Goal: Task Accomplishment & Management: Use online tool/utility

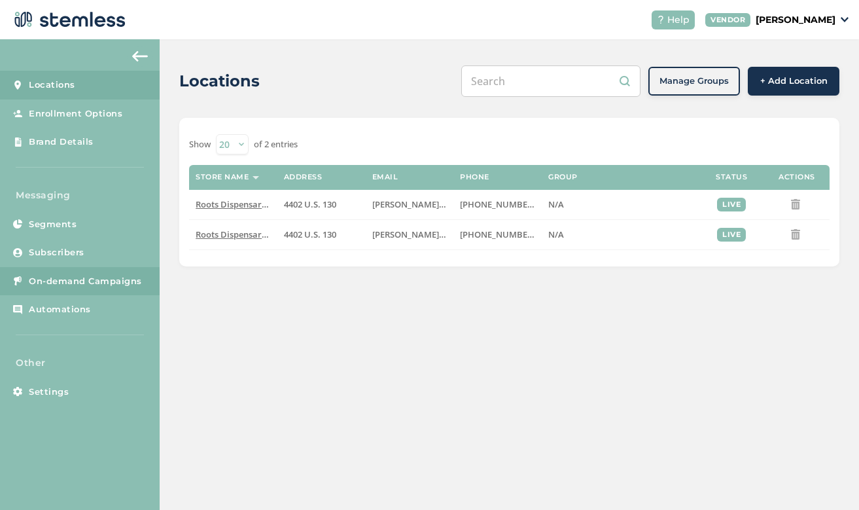
click at [88, 282] on span "On-demand Campaigns" at bounding box center [85, 281] width 113 height 13
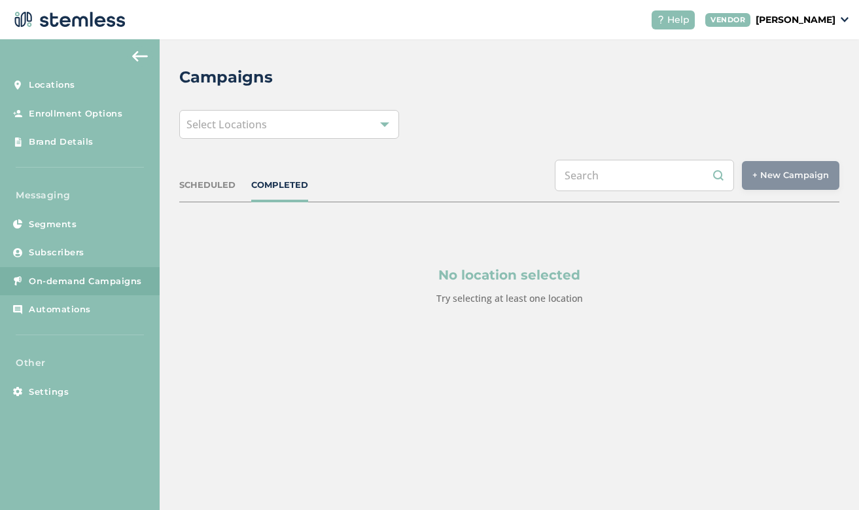
click at [370, 125] on div "Select Locations" at bounding box center [289, 124] width 220 height 29
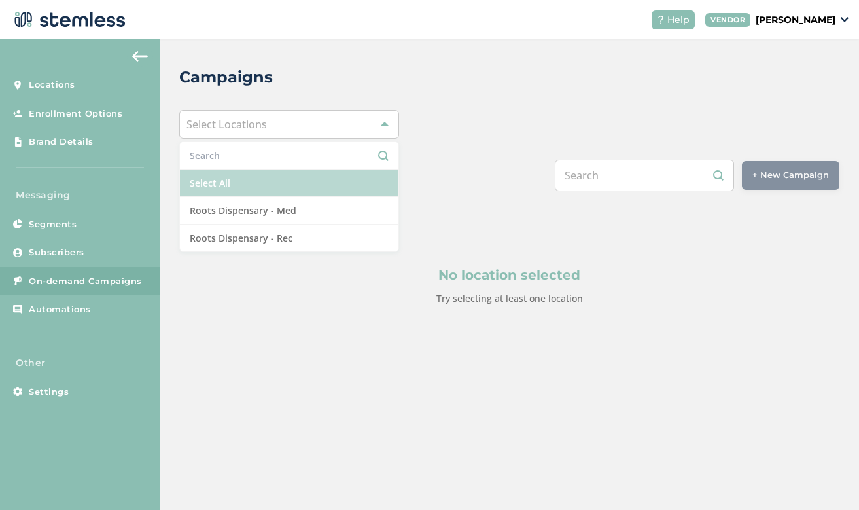
click at [304, 181] on li "Select All" at bounding box center [289, 182] width 218 height 27
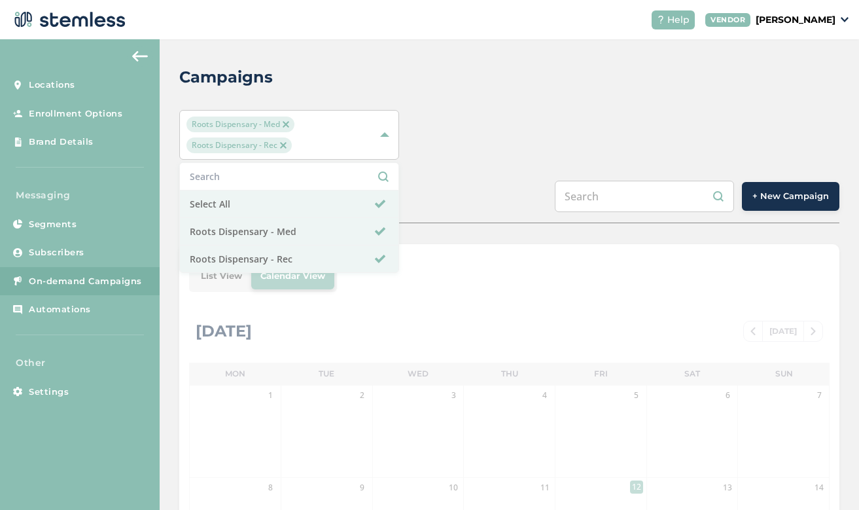
click at [509, 101] on div "Campaigns Roots Dispensary - Med Roots Dispensary - Rec Select All Roots Dispen…" at bounding box center [509, 464] width 699 height 850
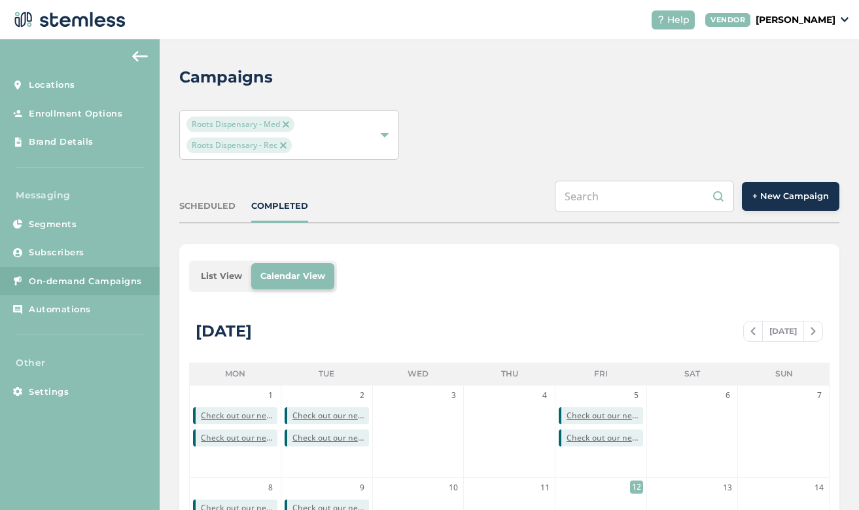
click at [781, 209] on button "+ New Campaign" at bounding box center [790, 196] width 97 height 29
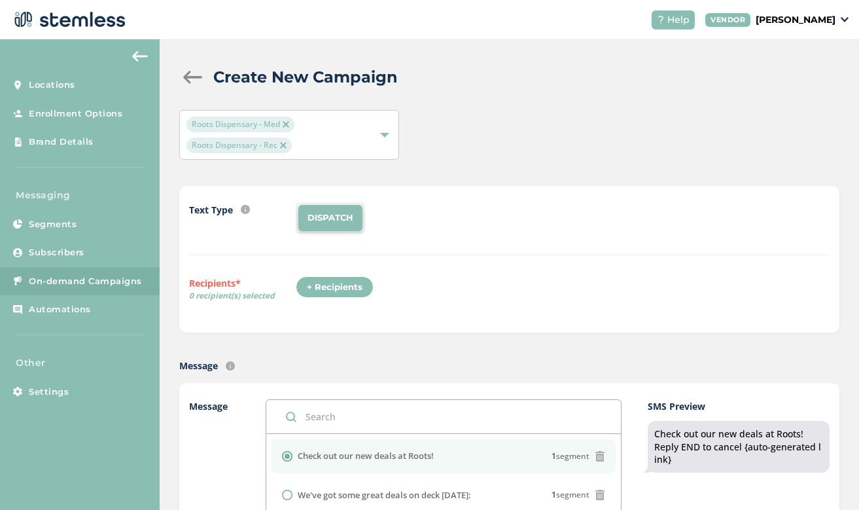
click at [350, 285] on div "+ Recipients" at bounding box center [335, 287] width 78 height 22
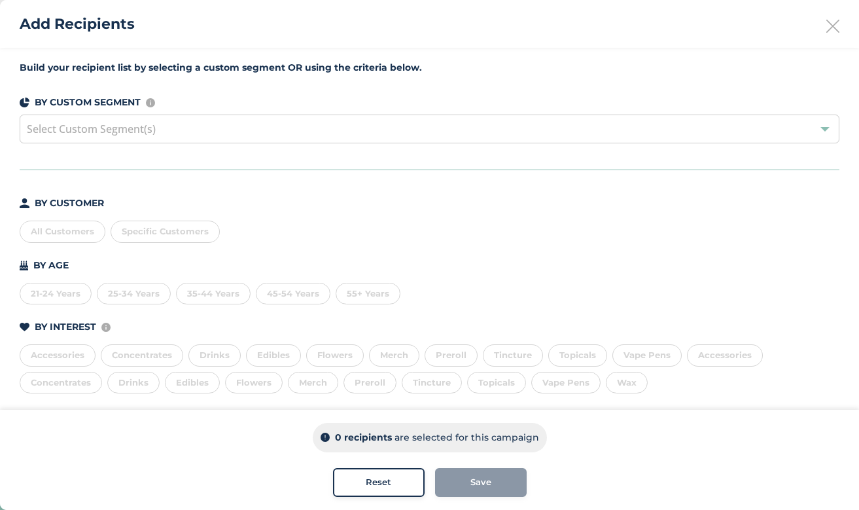
click at [71, 233] on div "All Customers" at bounding box center [63, 231] width 86 height 22
click at [510, 466] on div "7386 recipients are selected for this campaign Reset Save" at bounding box center [429, 459] width 859 height 100
click at [481, 478] on span "Save" at bounding box center [480, 482] width 21 height 13
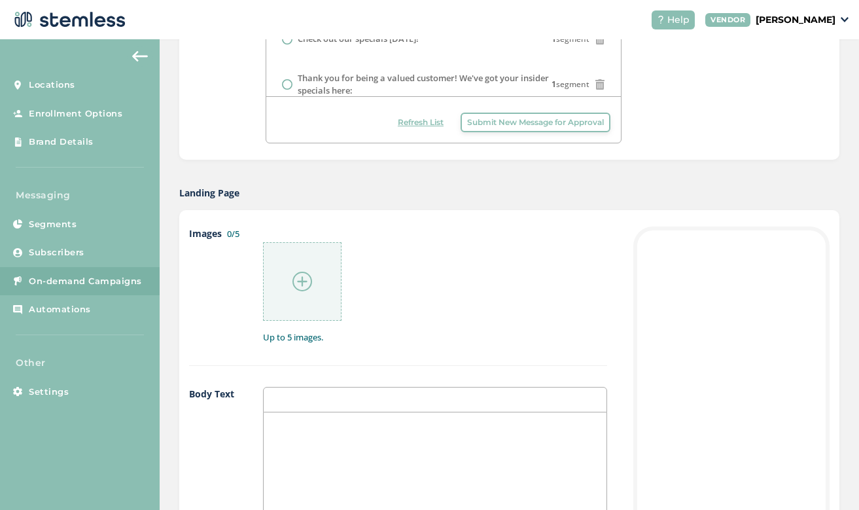
scroll to position [496, 0]
click at [309, 278] on img at bounding box center [302, 279] width 20 height 20
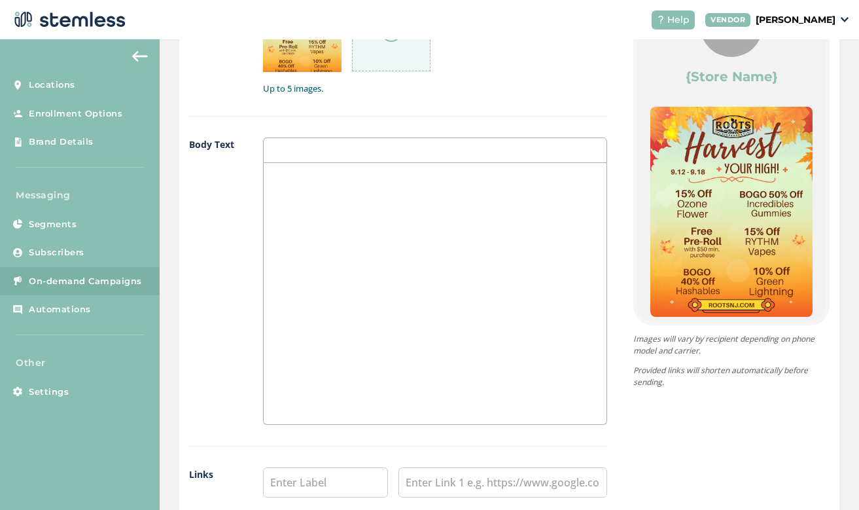
scroll to position [746, 0]
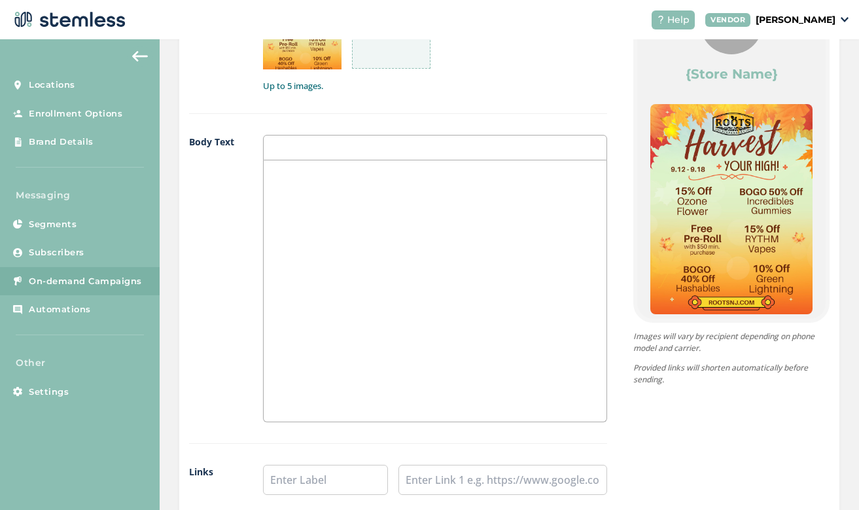
click at [459, 274] on div at bounding box center [435, 290] width 343 height 261
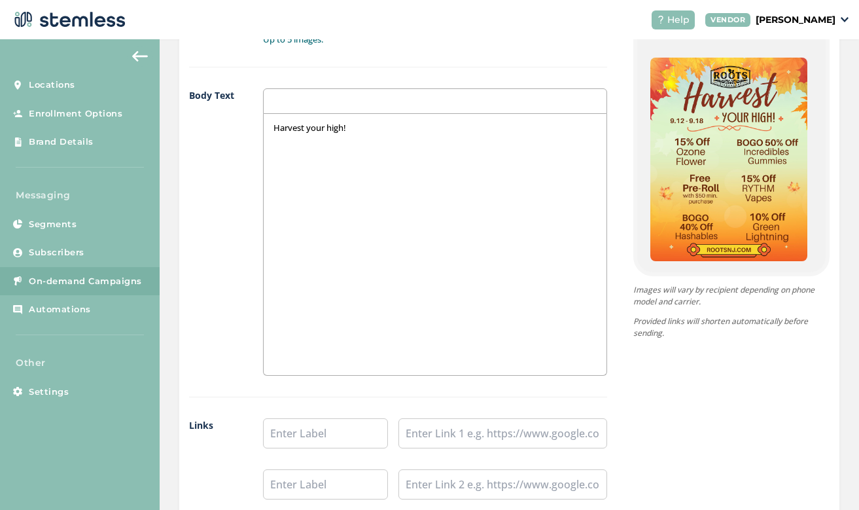
scroll to position [844, 0]
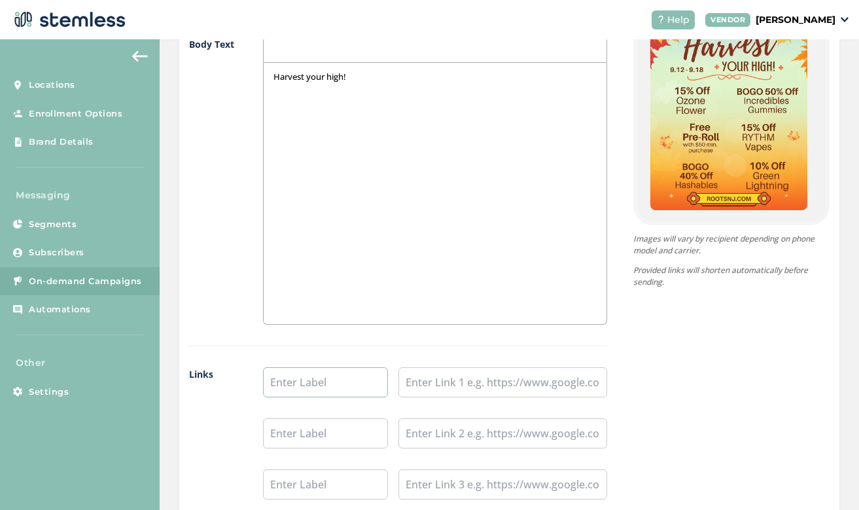
click at [332, 367] on input "text" at bounding box center [325, 382] width 125 height 30
type input "Shop Rec"
type input "Shop Med"
click at [437, 377] on input "text" at bounding box center [502, 382] width 209 height 30
paste input "[URL][DOMAIN_NAME]"
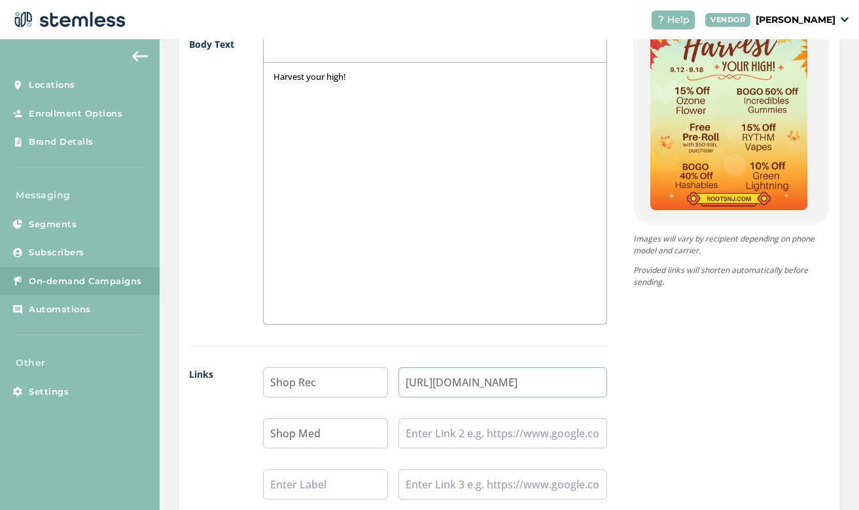
type input "[URL][DOMAIN_NAME]"
click at [449, 429] on input "text" at bounding box center [502, 433] width 209 height 30
paste input "[URL][DOMAIN_NAME]"
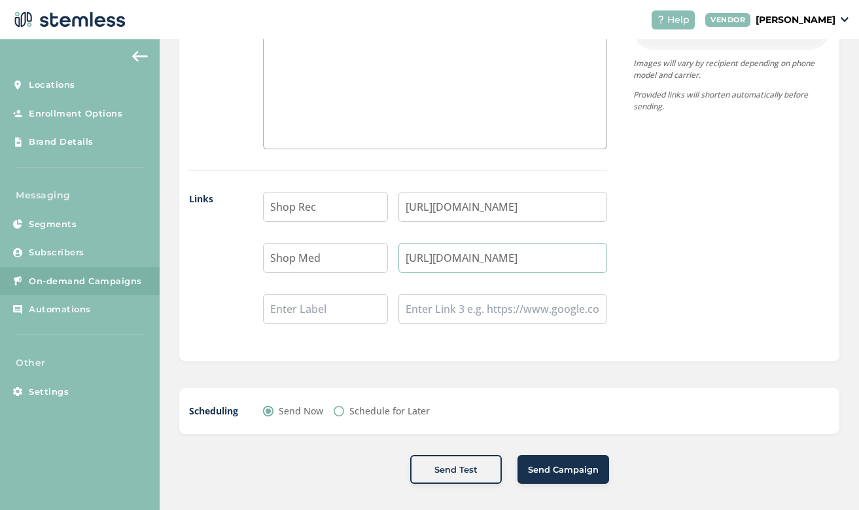
scroll to position [1018, 0]
type input "[URL][DOMAIN_NAME]"
click at [337, 408] on input "Schedule for Later" at bounding box center [339, 412] width 10 height 10
radio input "true"
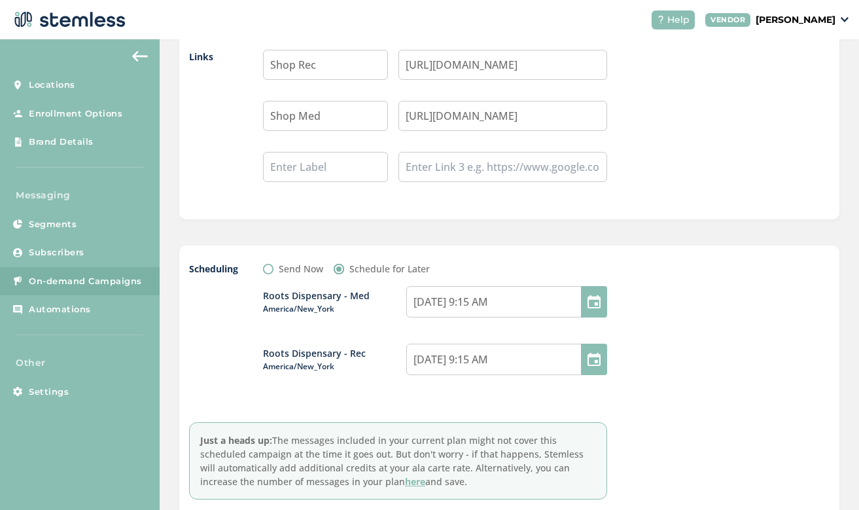
scroll to position [1200, 0]
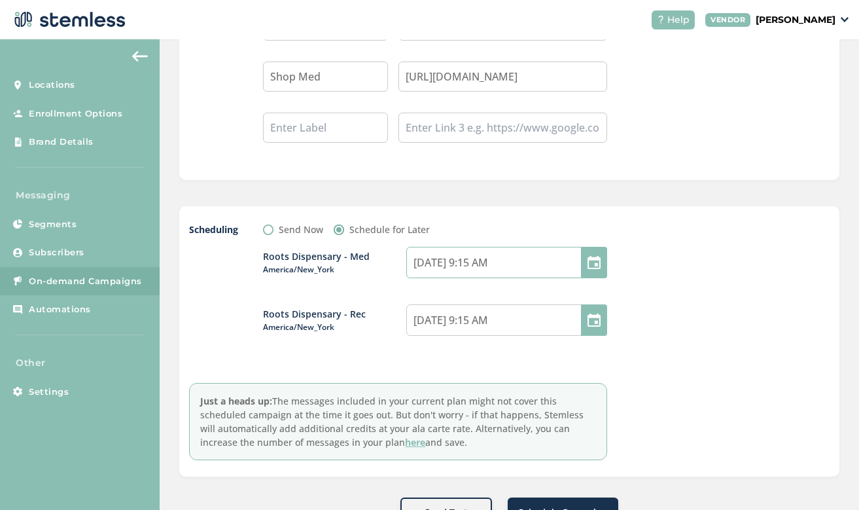
click at [489, 263] on input "[DATE] 9:15 AM" at bounding box center [506, 262] width 201 height 31
select select "9"
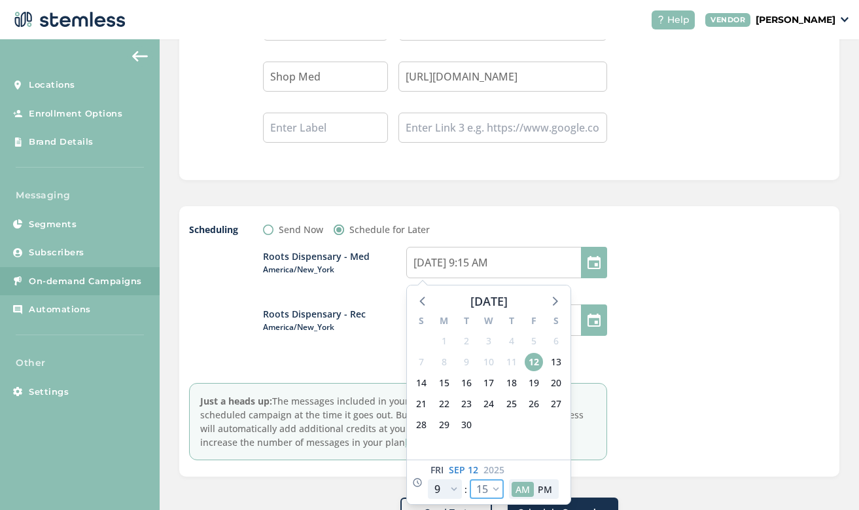
select select "30"
type input "[DATE] 9:30 AM"
select select "30"
click at [712, 370] on div at bounding box center [731, 340] width 196 height 237
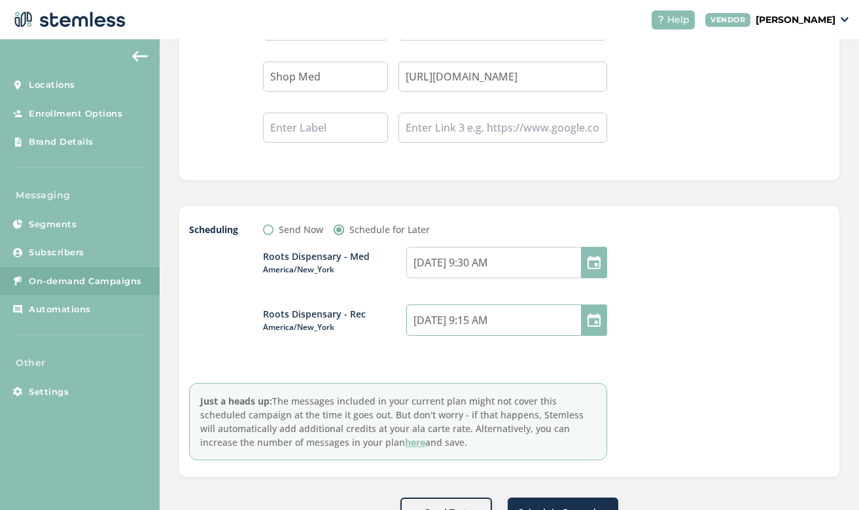
click at [493, 322] on input "[DATE] 9:15 AM" at bounding box center [506, 319] width 201 height 31
select select "9"
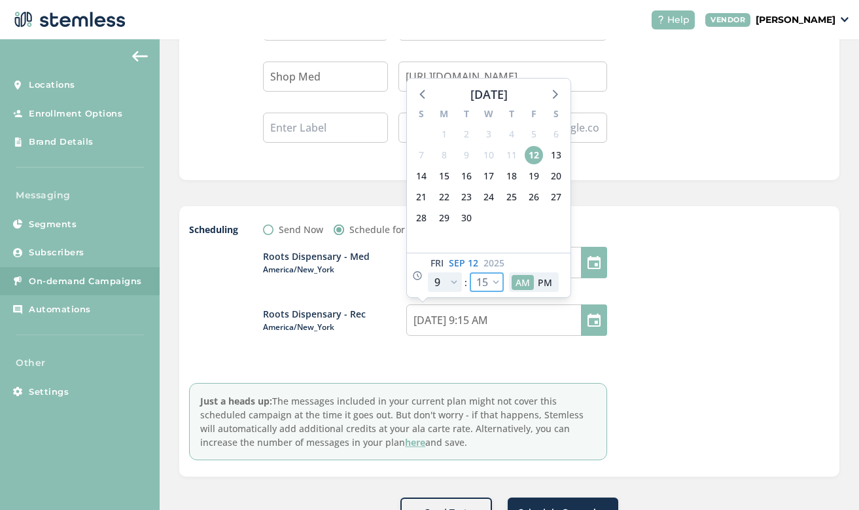
select select "30"
type input "[DATE] 9:30 AM"
select select "30"
click at [704, 360] on div at bounding box center [731, 340] width 196 height 237
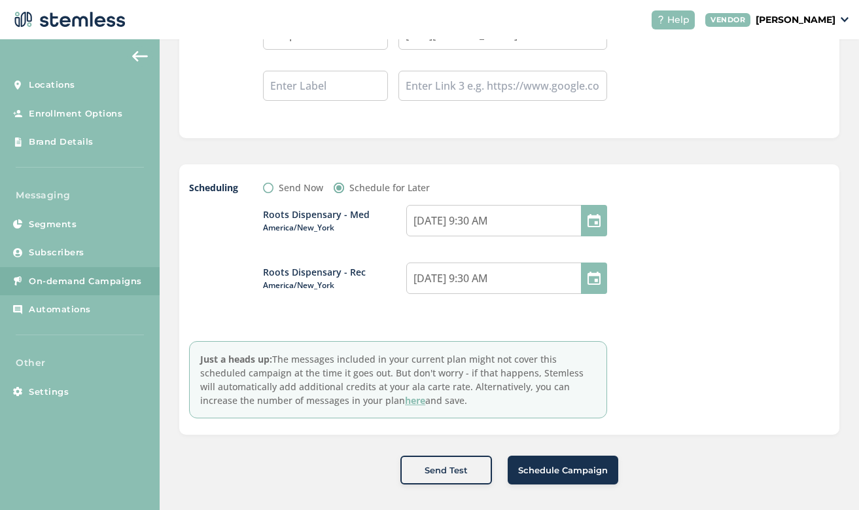
scroll to position [1241, 0]
click at [563, 468] on span "Schedule Campaign" at bounding box center [563, 470] width 90 height 13
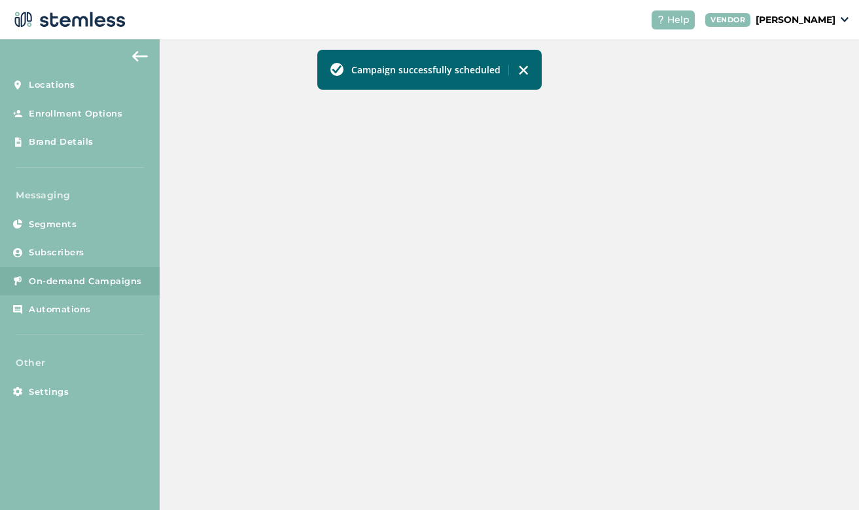
scroll to position [379, 0]
